Goal: Task Accomplishment & Management: Use online tool/utility

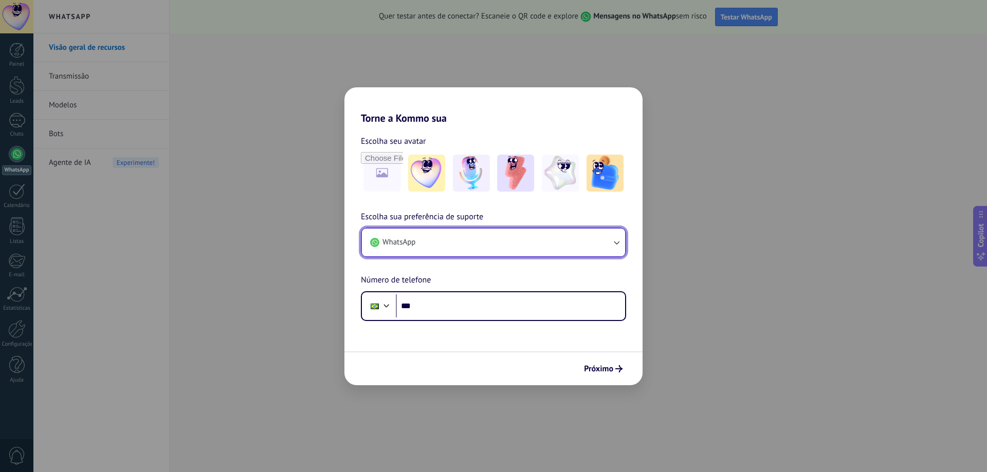
click at [438, 239] on button "WhatsApp" at bounding box center [493, 243] width 263 height 28
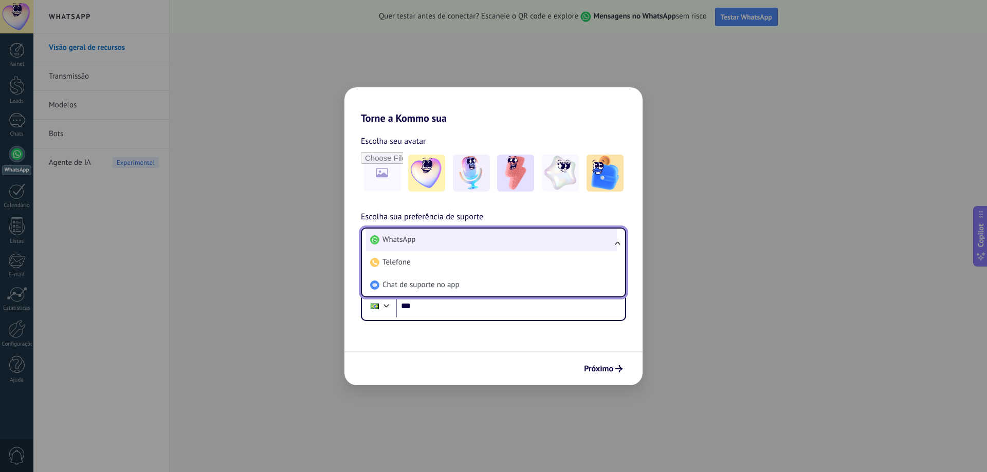
click at [437, 238] on li "WhatsApp" at bounding box center [491, 240] width 251 height 23
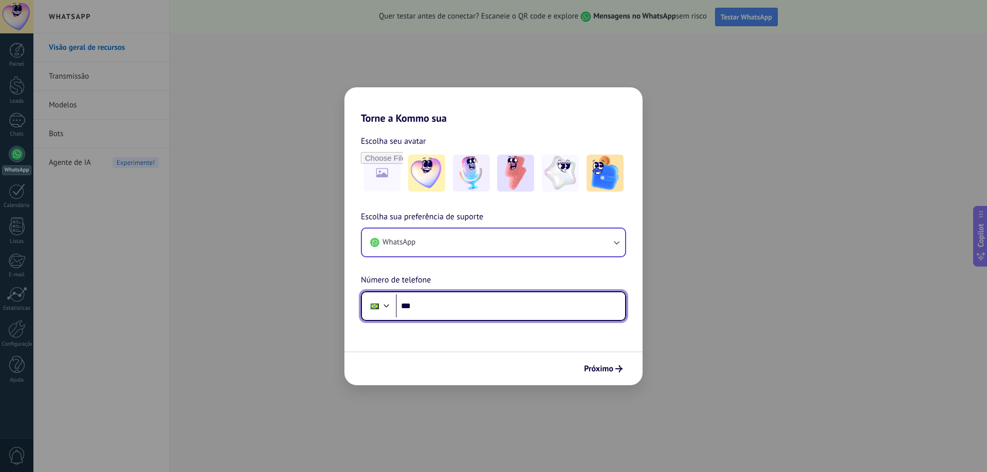
click at [459, 311] on input "***" at bounding box center [510, 306] width 229 height 24
type input "**********"
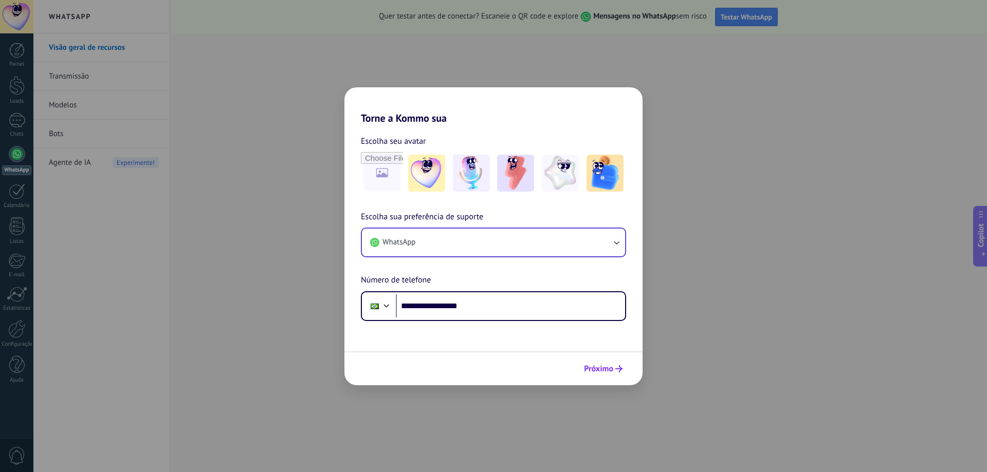
click at [606, 377] on button "Próximo" at bounding box center [603, 368] width 48 height 17
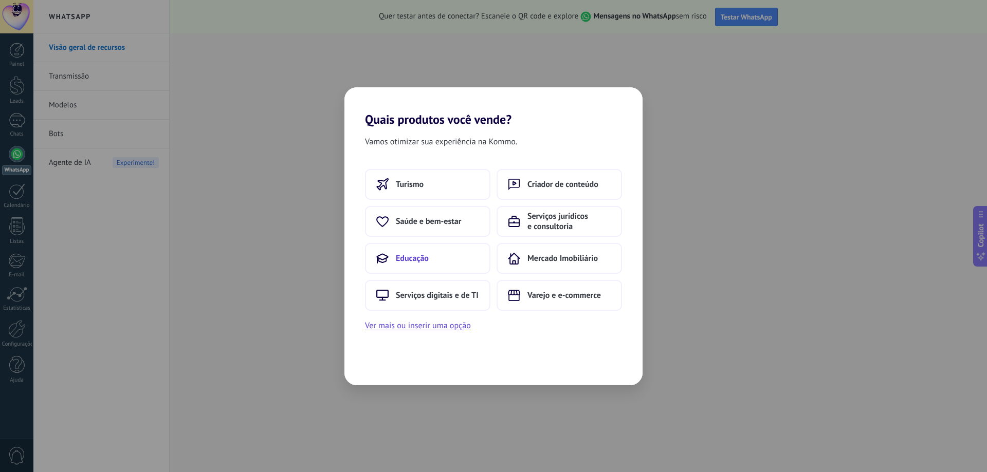
click at [416, 259] on span "Educação" at bounding box center [412, 258] width 33 height 10
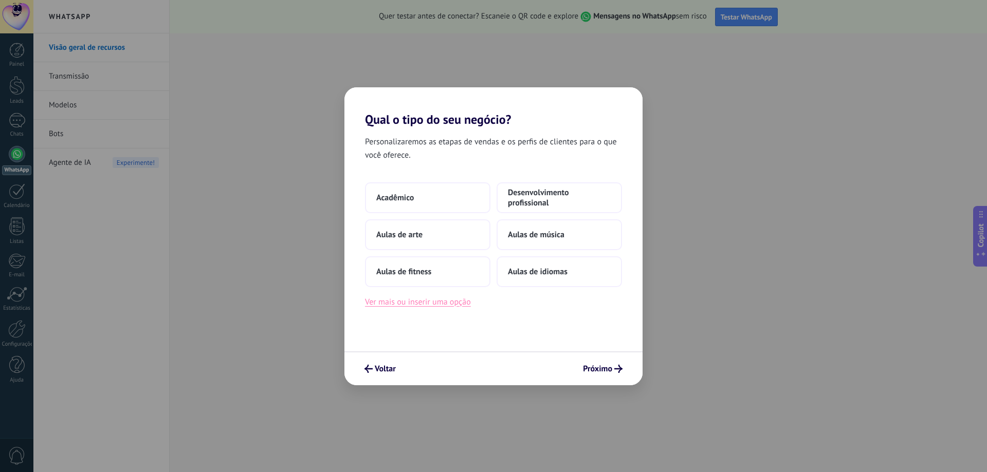
click at [415, 304] on button "Ver mais ou inserir uma opção" at bounding box center [418, 301] width 106 height 13
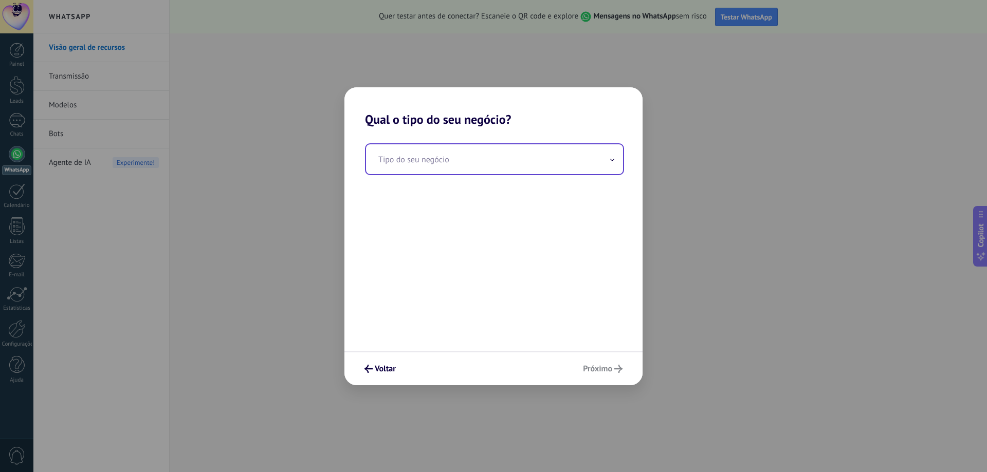
click at [421, 160] on input "text" at bounding box center [494, 159] width 257 height 30
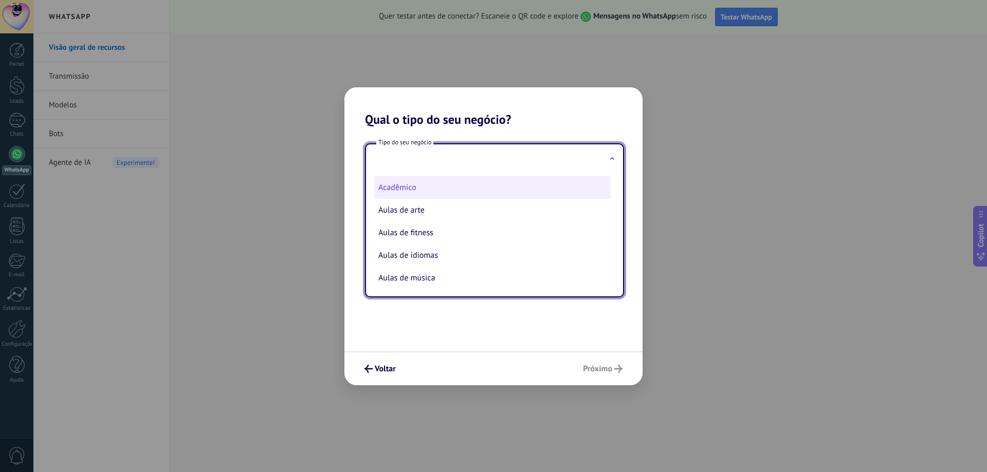
click at [419, 187] on li "Acadêmico" at bounding box center [492, 187] width 236 height 23
type input "*********"
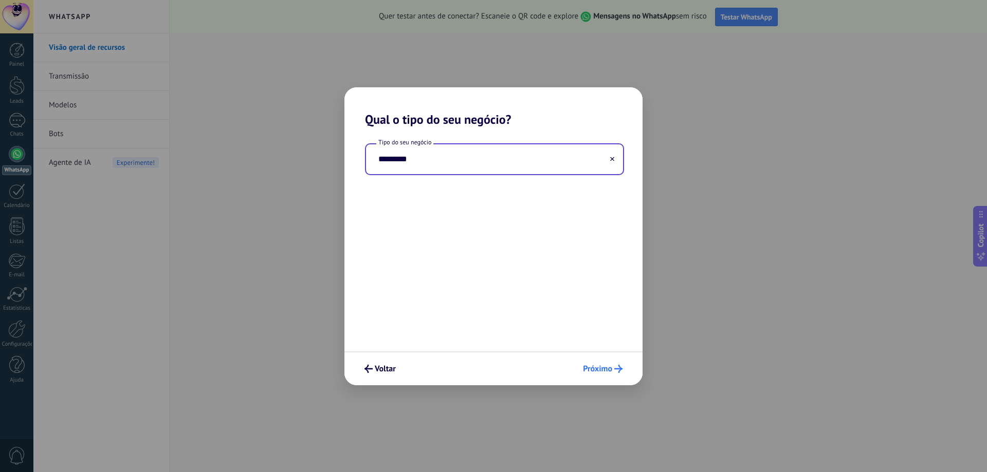
click at [599, 363] on button "Próximo" at bounding box center [602, 368] width 49 height 17
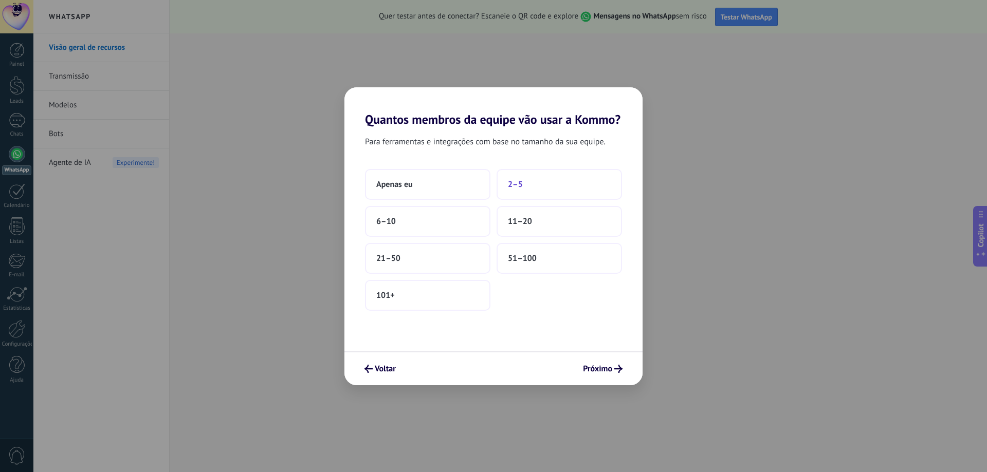
click at [509, 184] on span "2–5" at bounding box center [515, 184] width 15 height 10
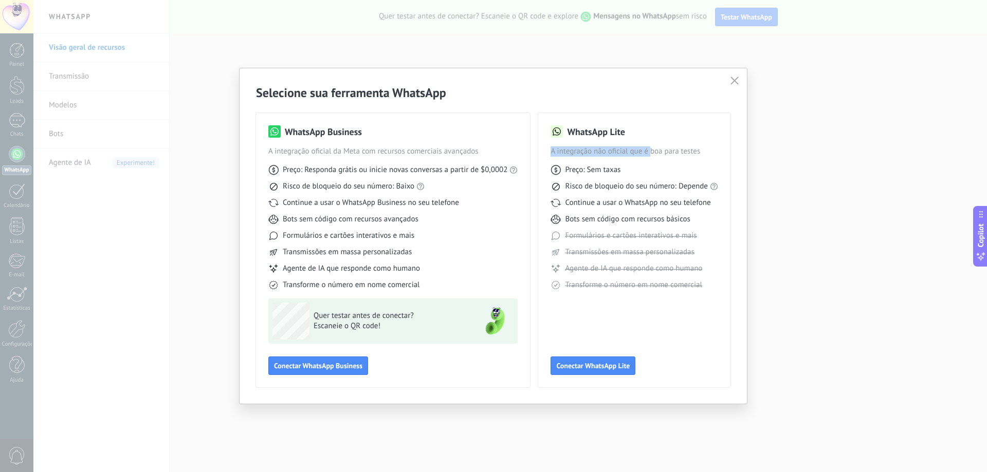
drag, startPoint x: 550, startPoint y: 150, endPoint x: 652, endPoint y: 148, distance: 101.2
click at [652, 148] on span "A integração não oficial que é boa para testes" at bounding box center [634, 151] width 168 height 10
drag, startPoint x: 551, startPoint y: 152, endPoint x: 683, endPoint y: 150, distance: 132.1
click at [683, 150] on span "A integração não oficial que é boa para testes" at bounding box center [634, 151] width 168 height 10
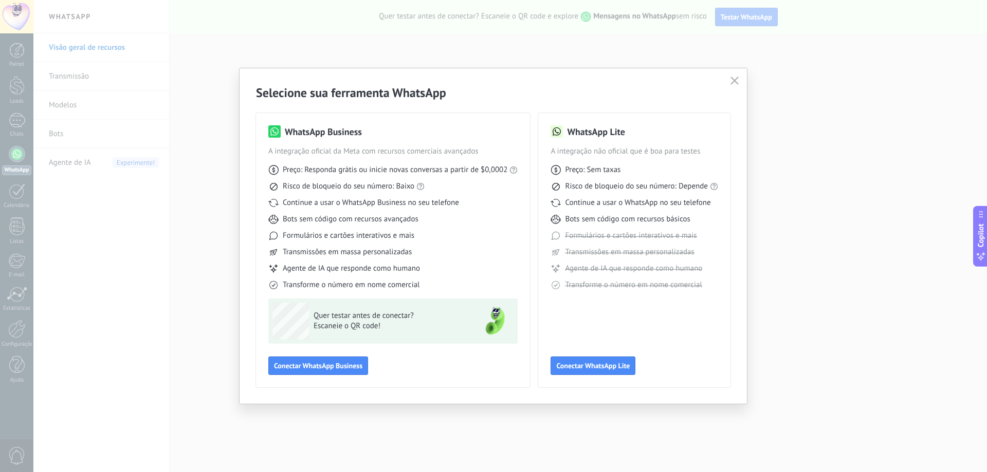
click at [692, 150] on span "A integração não oficial que é boa para testes" at bounding box center [634, 151] width 168 height 10
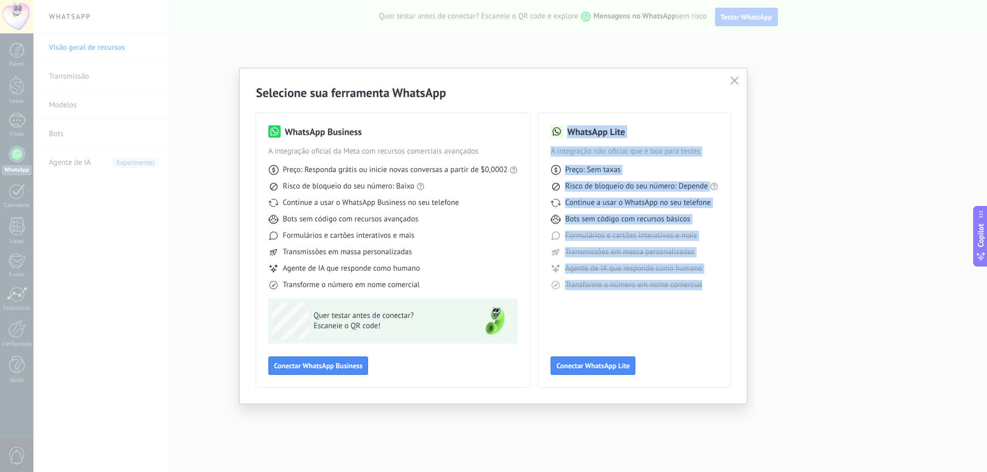
drag, startPoint x: 696, startPoint y: 283, endPoint x: 537, endPoint y: 99, distance: 243.0
click at [543, 104] on div "WhatsApp Business A integração oficial da Meta com recursos comerciais avançado…" at bounding box center [493, 244] width 474 height 287
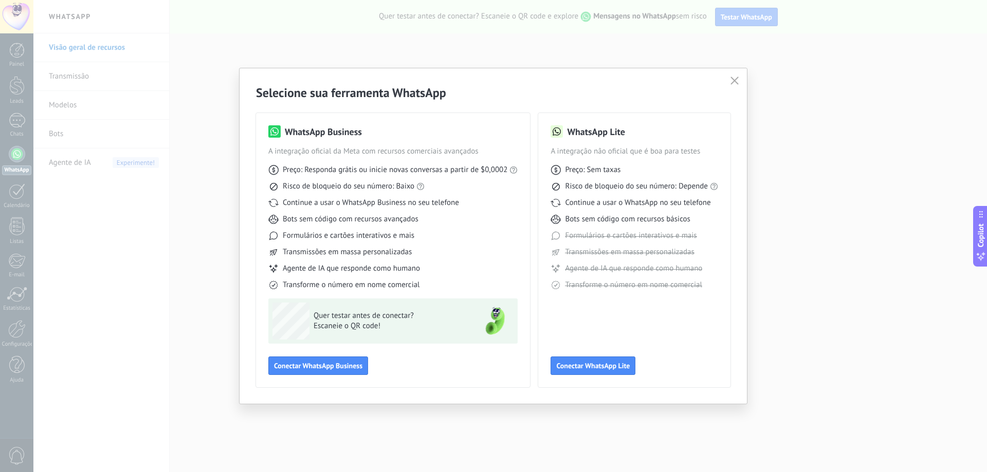
click at [537, 99] on h2 "Selecione sua ferramenta WhatsApp" at bounding box center [493, 93] width 474 height 16
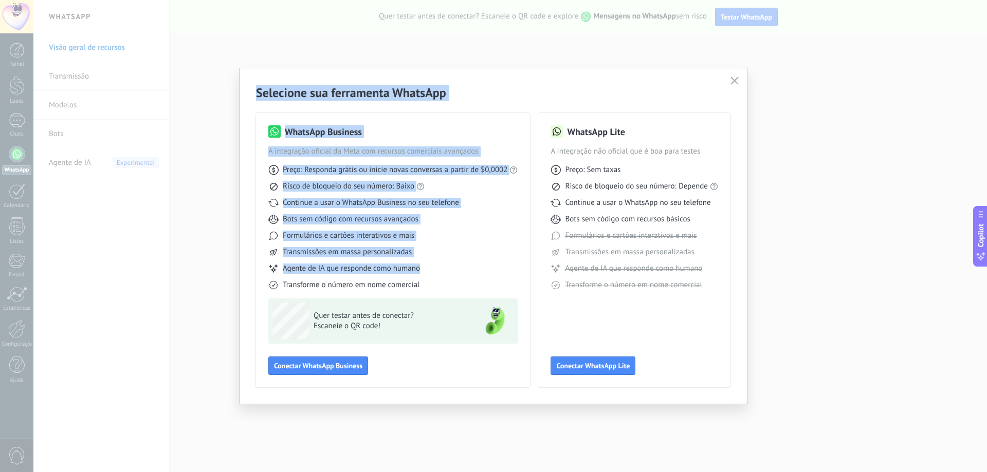
drag, startPoint x: 252, startPoint y: 92, endPoint x: 460, endPoint y: 274, distance: 277.1
click at [460, 274] on div "Selecione sua ferramenta WhatsApp WhatsApp Business A integração oficial da Met…" at bounding box center [492, 236] width 507 height 336
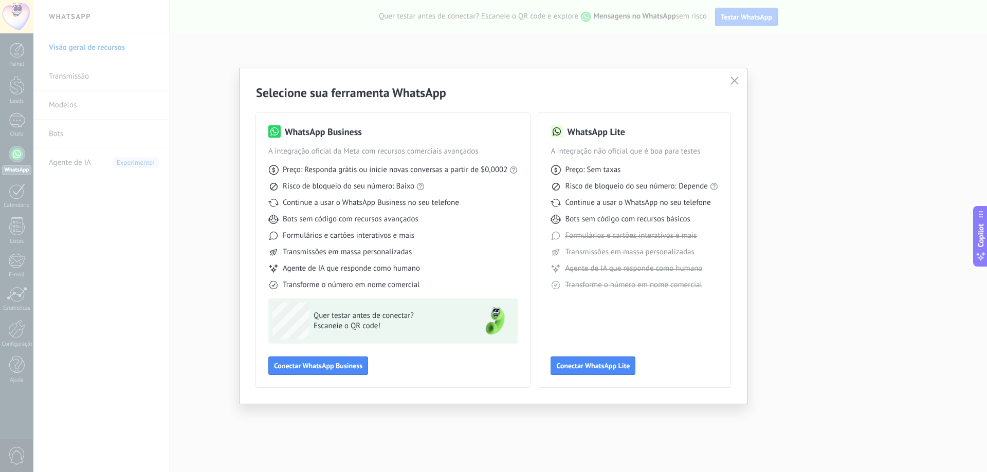
click at [455, 283] on div "Transforme o número em nome comercial" at bounding box center [392, 285] width 249 height 10
click at [606, 367] on span "Conectar WhatsApp Lite" at bounding box center [592, 365] width 73 height 7
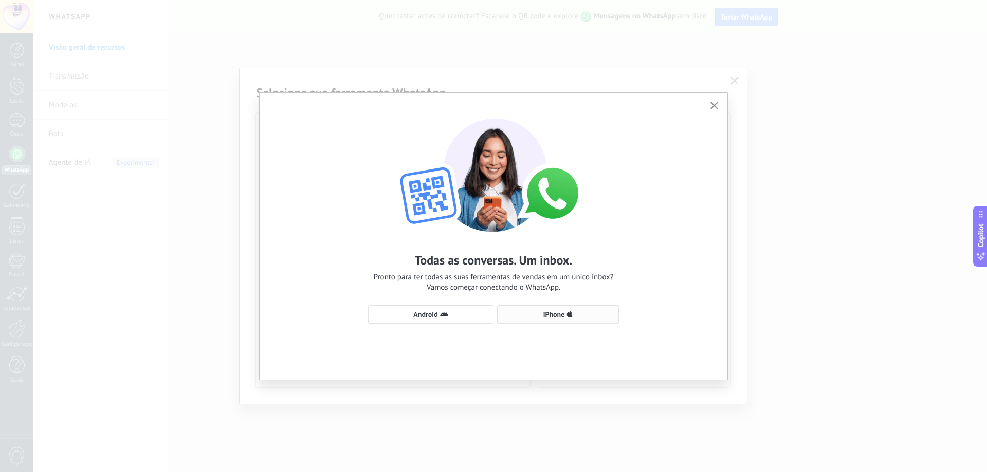
click at [577, 316] on span "iPhone" at bounding box center [558, 314] width 110 height 8
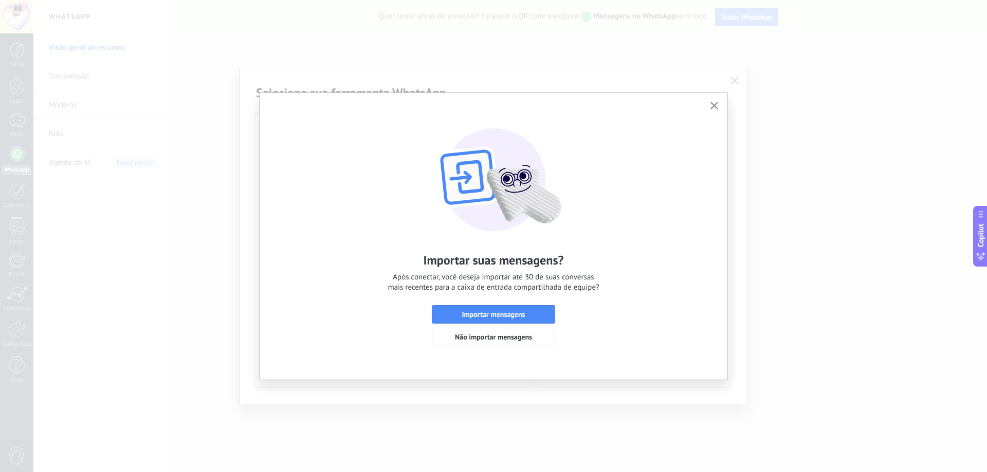
click at [718, 108] on button "button" at bounding box center [714, 106] width 13 height 14
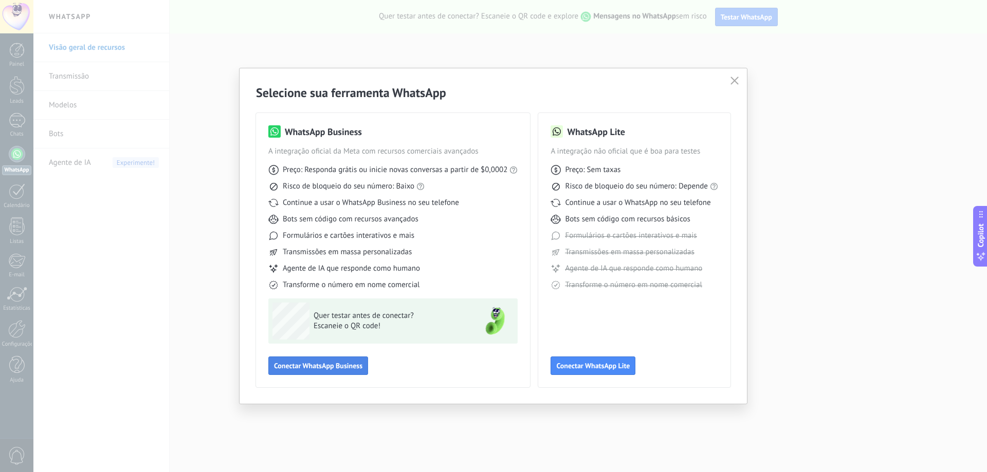
click at [354, 365] on span "Conectar WhatsApp Business" at bounding box center [318, 365] width 88 height 7
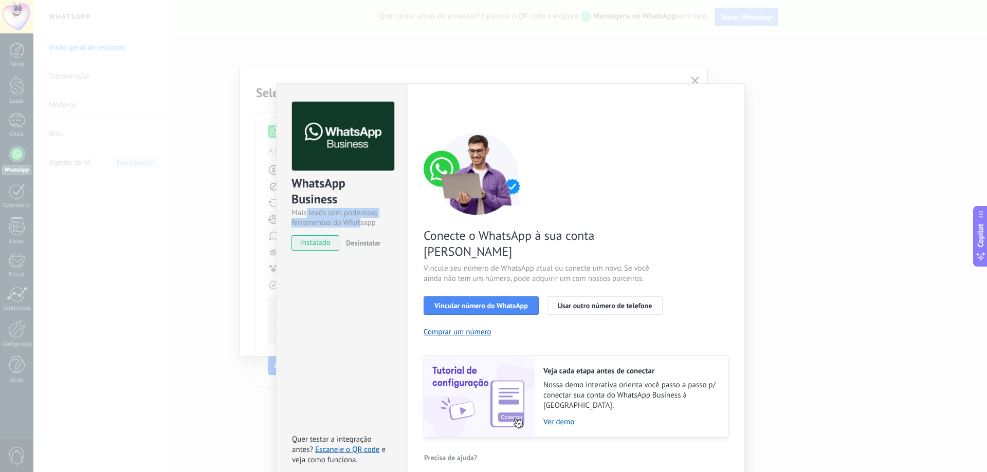
drag, startPoint x: 307, startPoint y: 217, endPoint x: 362, endPoint y: 221, distance: 55.1
click at [361, 221] on div "Mais leads com poderosas ferramentas do Whatsapp" at bounding box center [341, 218] width 101 height 20
click at [362, 221] on div "Mais leads com poderosas ferramentas do Whatsapp" at bounding box center [341, 218] width 101 height 20
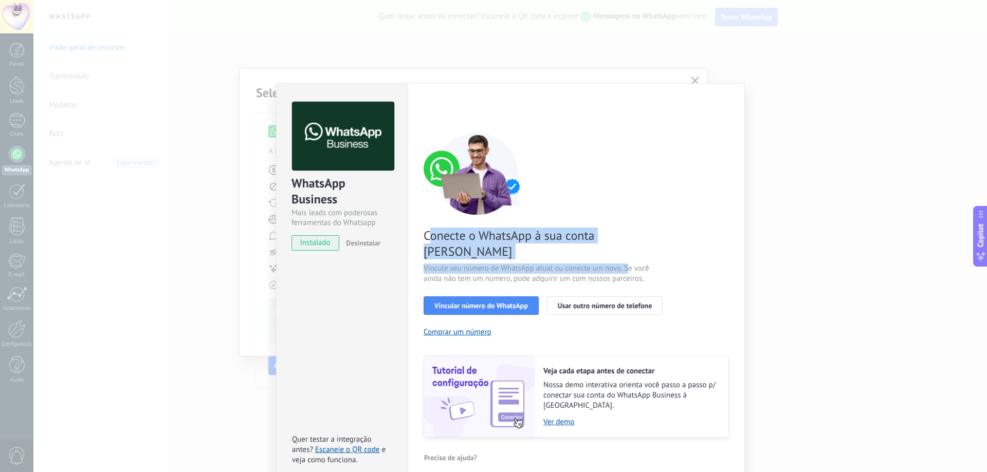
drag, startPoint x: 446, startPoint y: 237, endPoint x: 627, endPoint y: 252, distance: 182.0
click at [627, 252] on div "Conecte o WhatsApp à sua conta Kommo Vincule seu número de WhatsApp atual ou co…" at bounding box center [575, 285] width 305 height 305
click at [502, 302] on span "Vincular número do WhatsApp" at bounding box center [481, 305] width 94 height 7
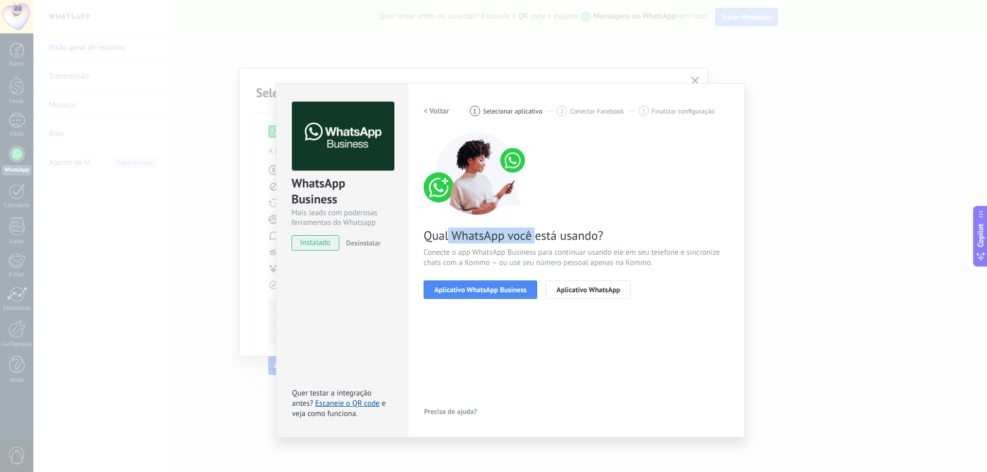
drag, startPoint x: 458, startPoint y: 235, endPoint x: 541, endPoint y: 236, distance: 83.3
click at [541, 237] on span "Qual WhatsApp você está usando?" at bounding box center [575, 236] width 305 height 16
click at [541, 236] on span "Qual WhatsApp você está usando?" at bounding box center [575, 236] width 305 height 16
drag, startPoint x: 484, startPoint y: 250, endPoint x: 638, endPoint y: 257, distance: 154.3
click at [638, 257] on span "Conecte o app WhatsApp Business para continuar usando ele em seu telefone e sin…" at bounding box center [575, 258] width 305 height 21
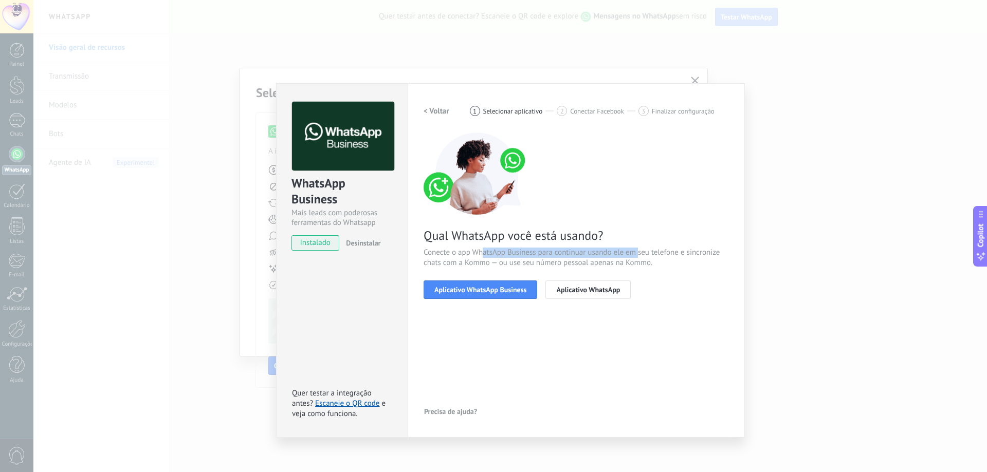
click at [638, 257] on span "Conecte o app WhatsApp Business para continuar usando ele em seu telefone e sin…" at bounding box center [575, 258] width 305 height 21
click at [505, 291] on span "Aplicativo WhatsApp Business" at bounding box center [480, 289] width 92 height 7
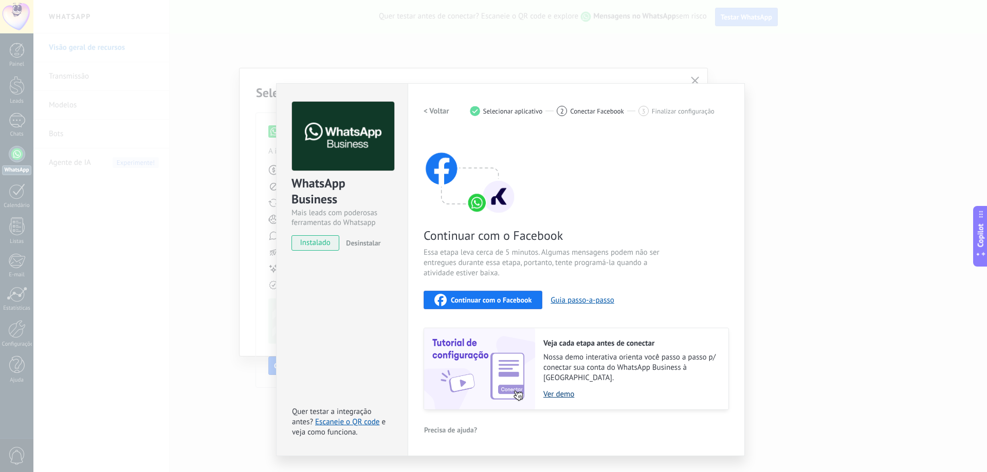
click at [552, 390] on link "Ver demo" at bounding box center [630, 395] width 175 height 10
click at [343, 417] on link "Escaneie o QR code" at bounding box center [347, 422] width 64 height 10
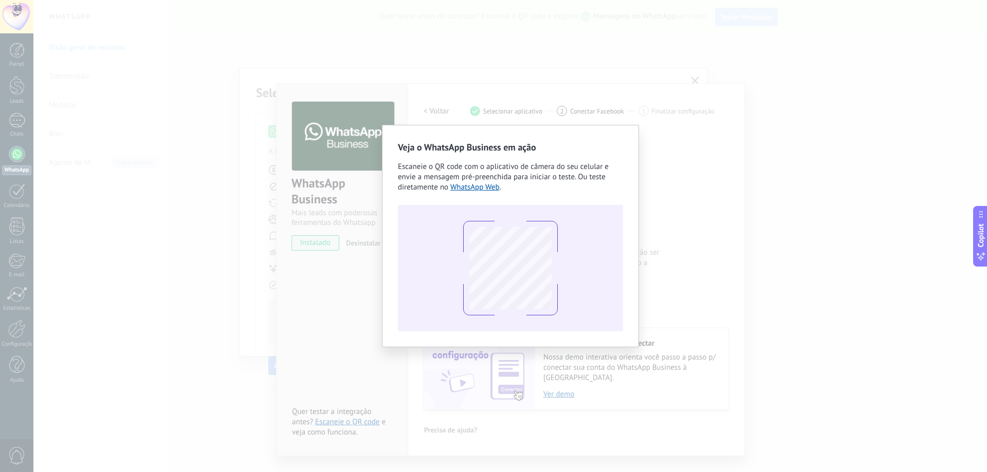
click at [660, 227] on div "Veja o WhatsApp Business em ação Escaneie o QR code com o aplicativo de câmera …" at bounding box center [509, 236] width 953 height 472
